Goal: Transaction & Acquisition: Purchase product/service

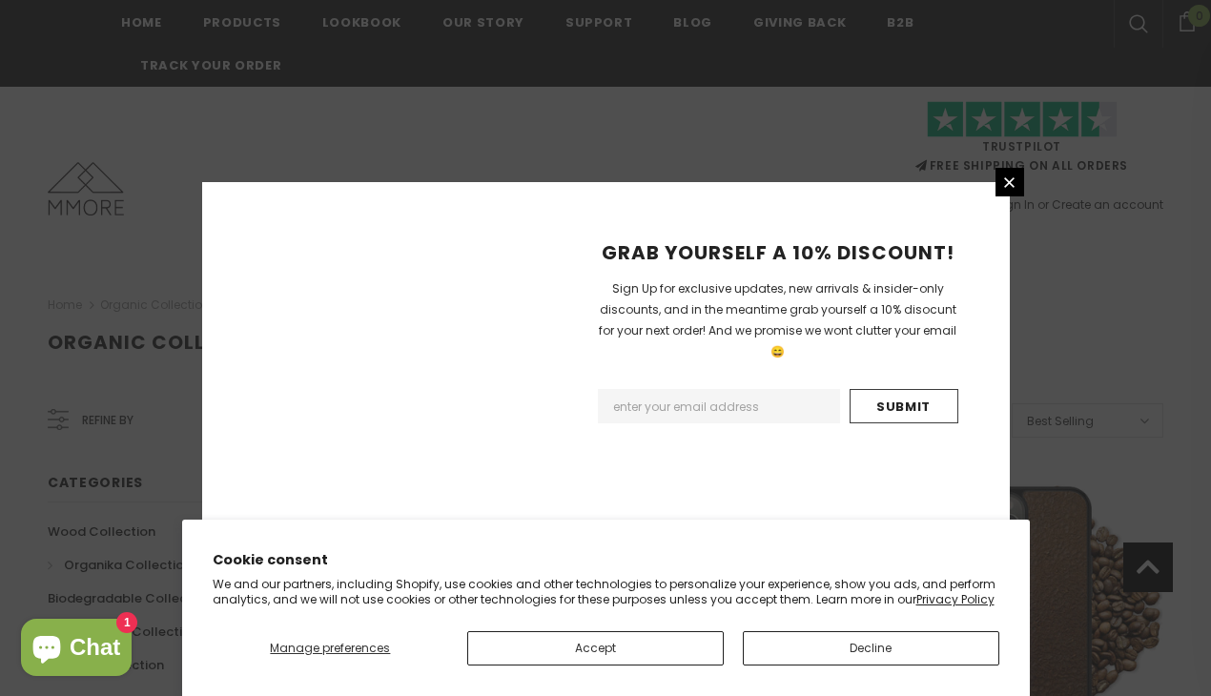
scroll to position [2318, 0]
